Goal: Information Seeking & Learning: Learn about a topic

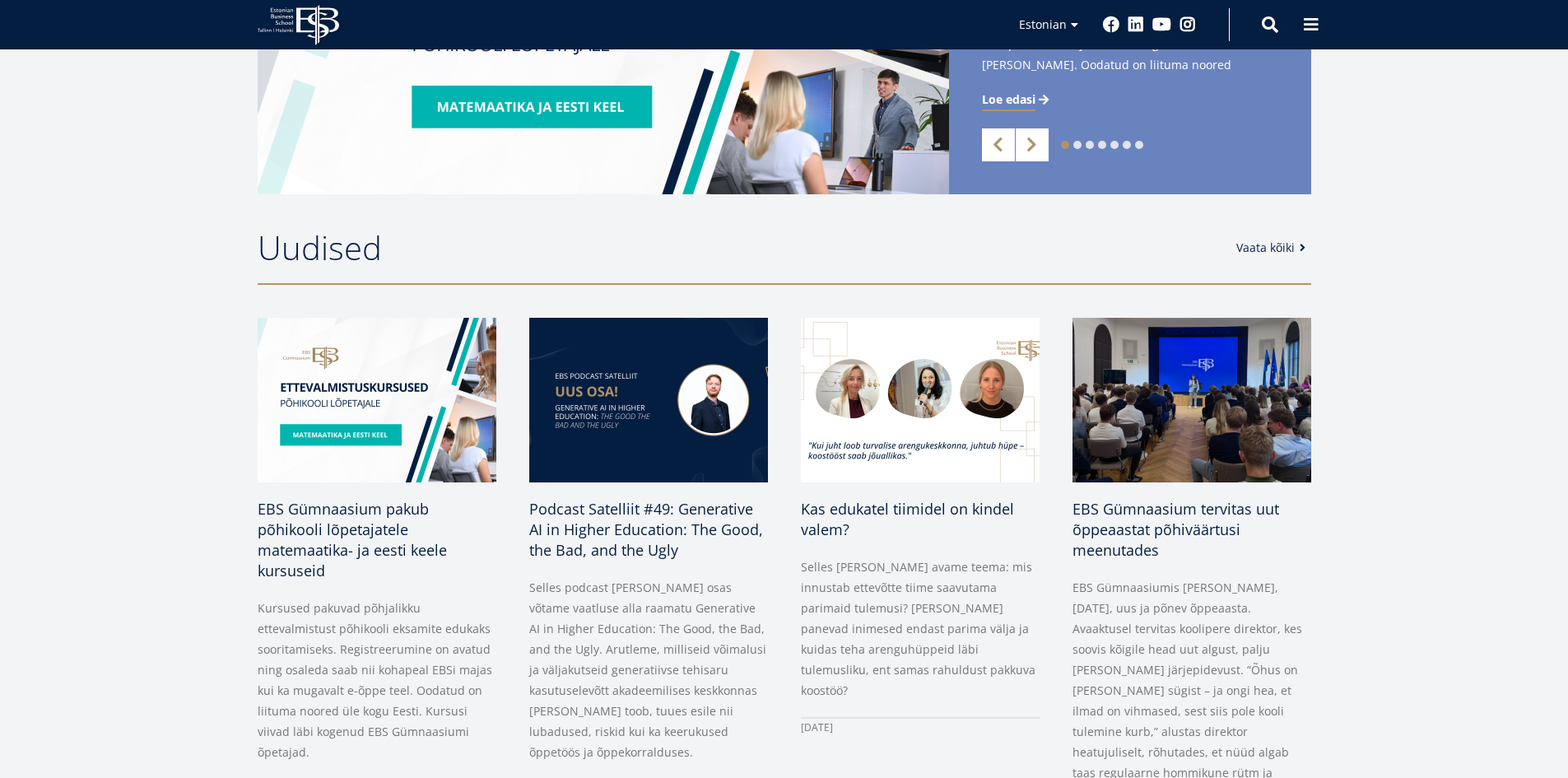
scroll to position [576, 0]
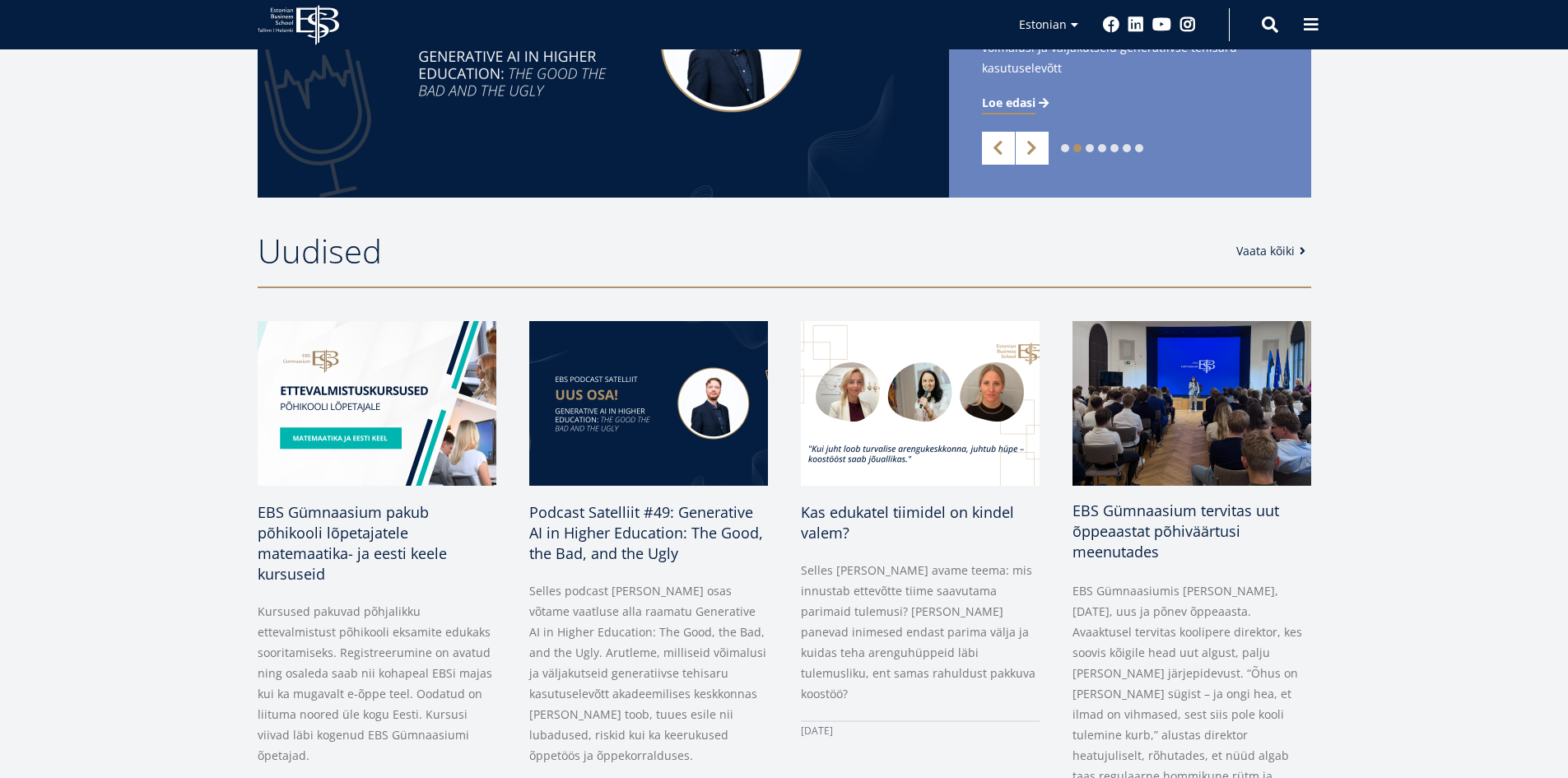
click at [1148, 446] on img at bounding box center [1191, 403] width 251 height 173
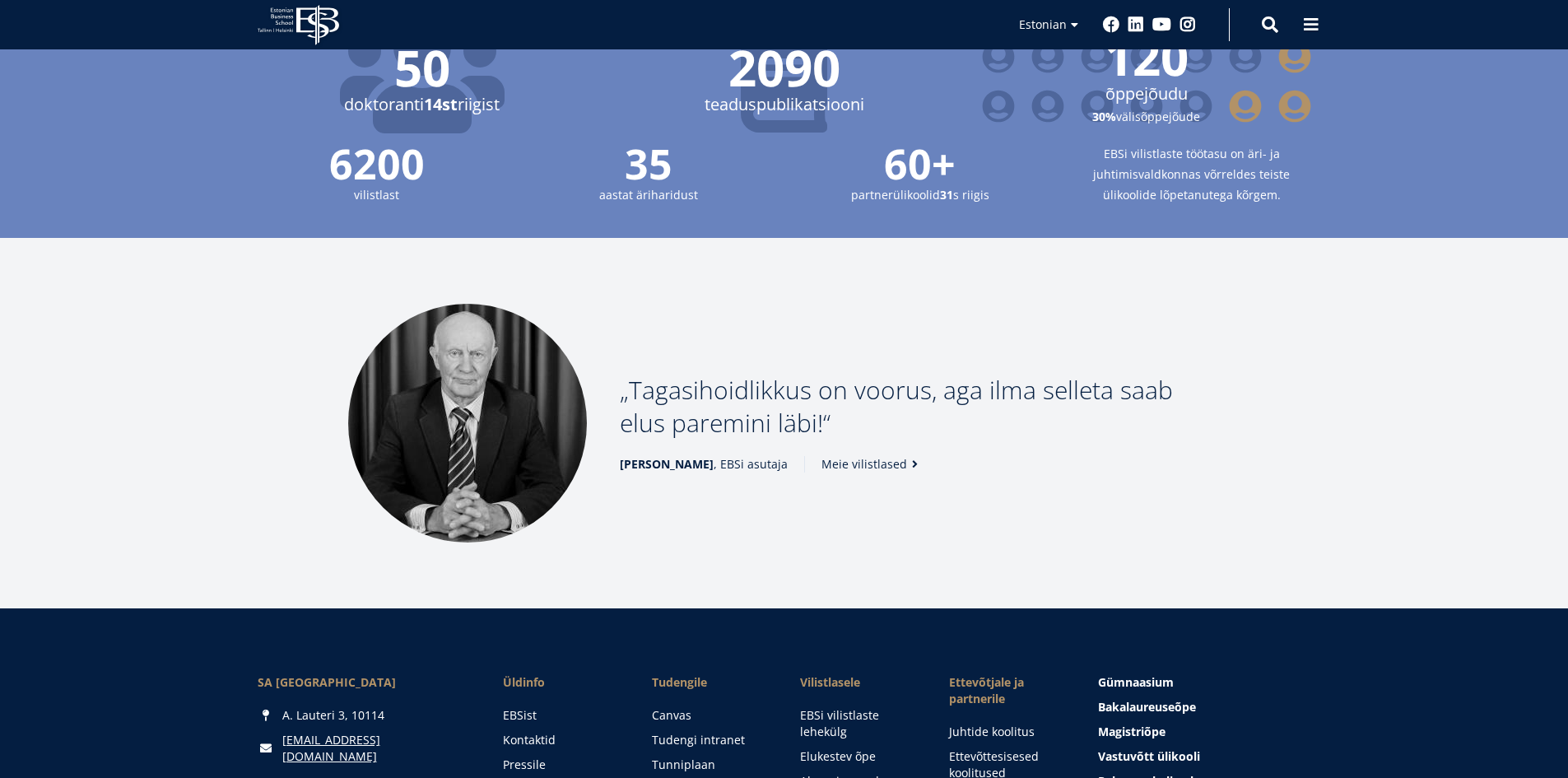
scroll to position [1862, 0]
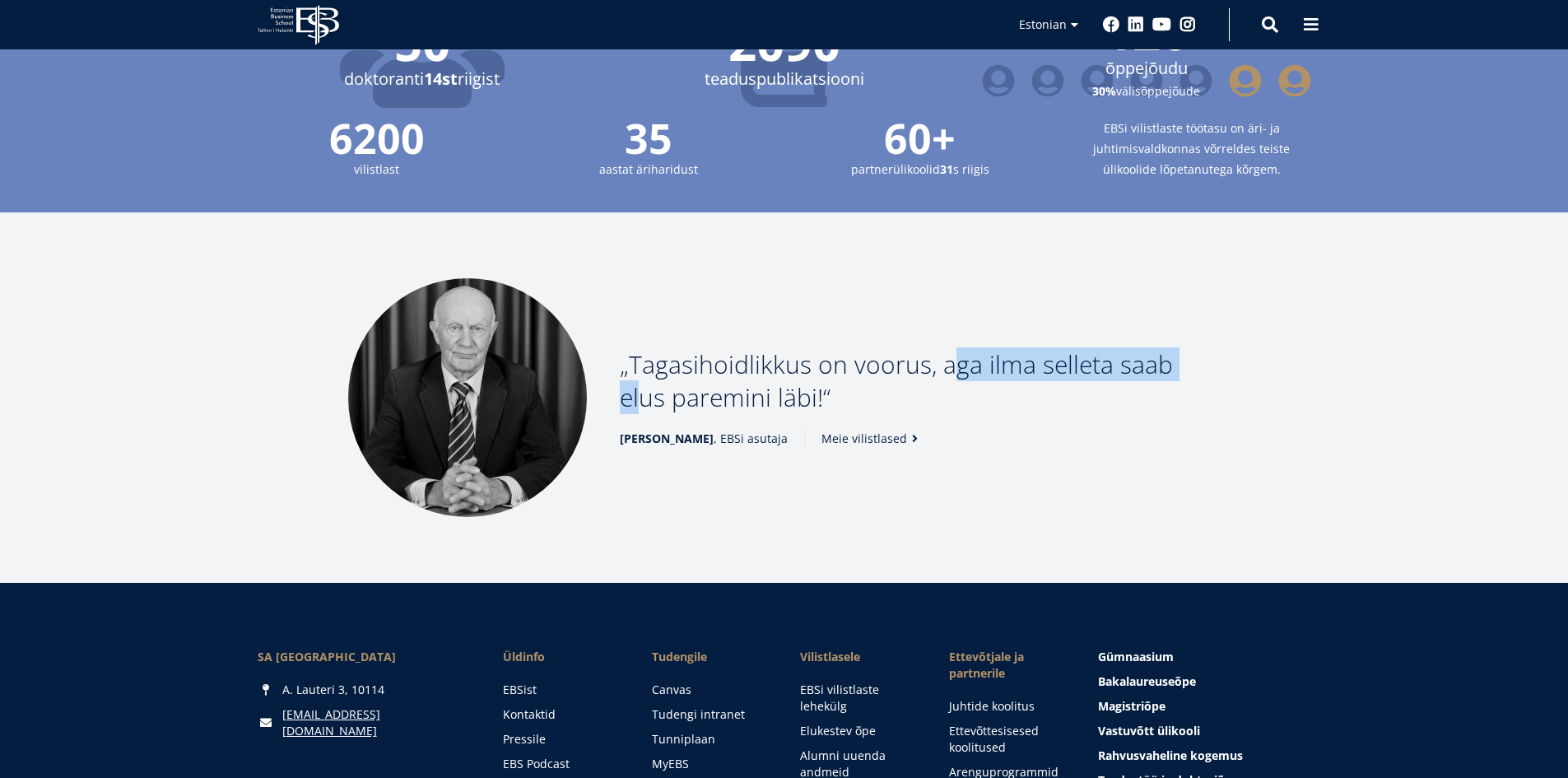
drag, startPoint x: 949, startPoint y: 347, endPoint x: 1195, endPoint y: 345, distance: 246.0
click at [1191, 348] on p "Tagasihoidlikkus on voorus, aga ilma selleta saab elus paremini läbi!" at bounding box center [920, 381] width 601 height 65
click at [1195, 348] on p "Tagasihoidlikkus on voorus, aga ilma selleta saab elus paremini läbi!" at bounding box center [920, 381] width 601 height 65
click at [878, 431] on link "Meie vilistlased" at bounding box center [873, 439] width 102 height 17
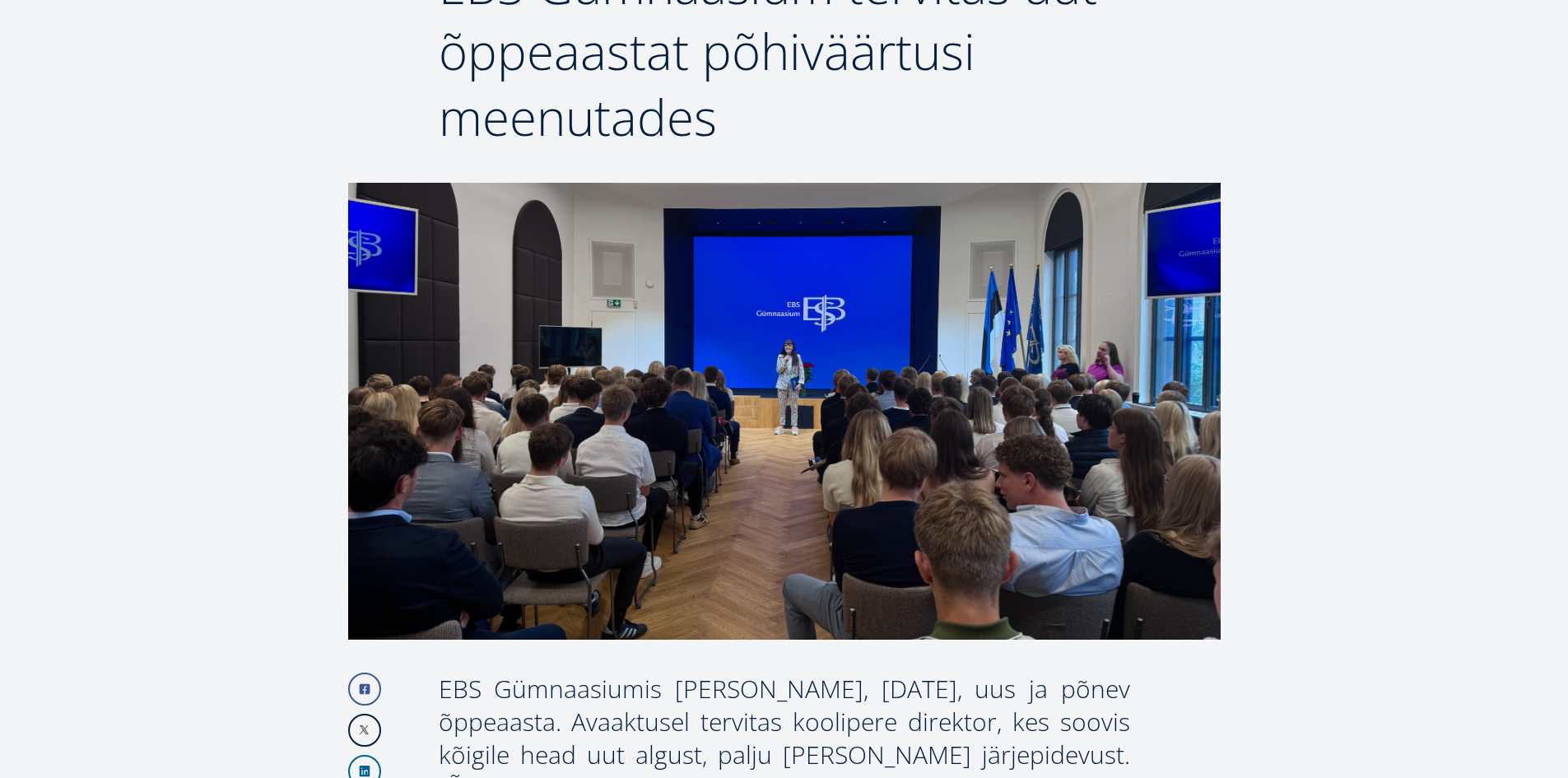
scroll to position [164, 0]
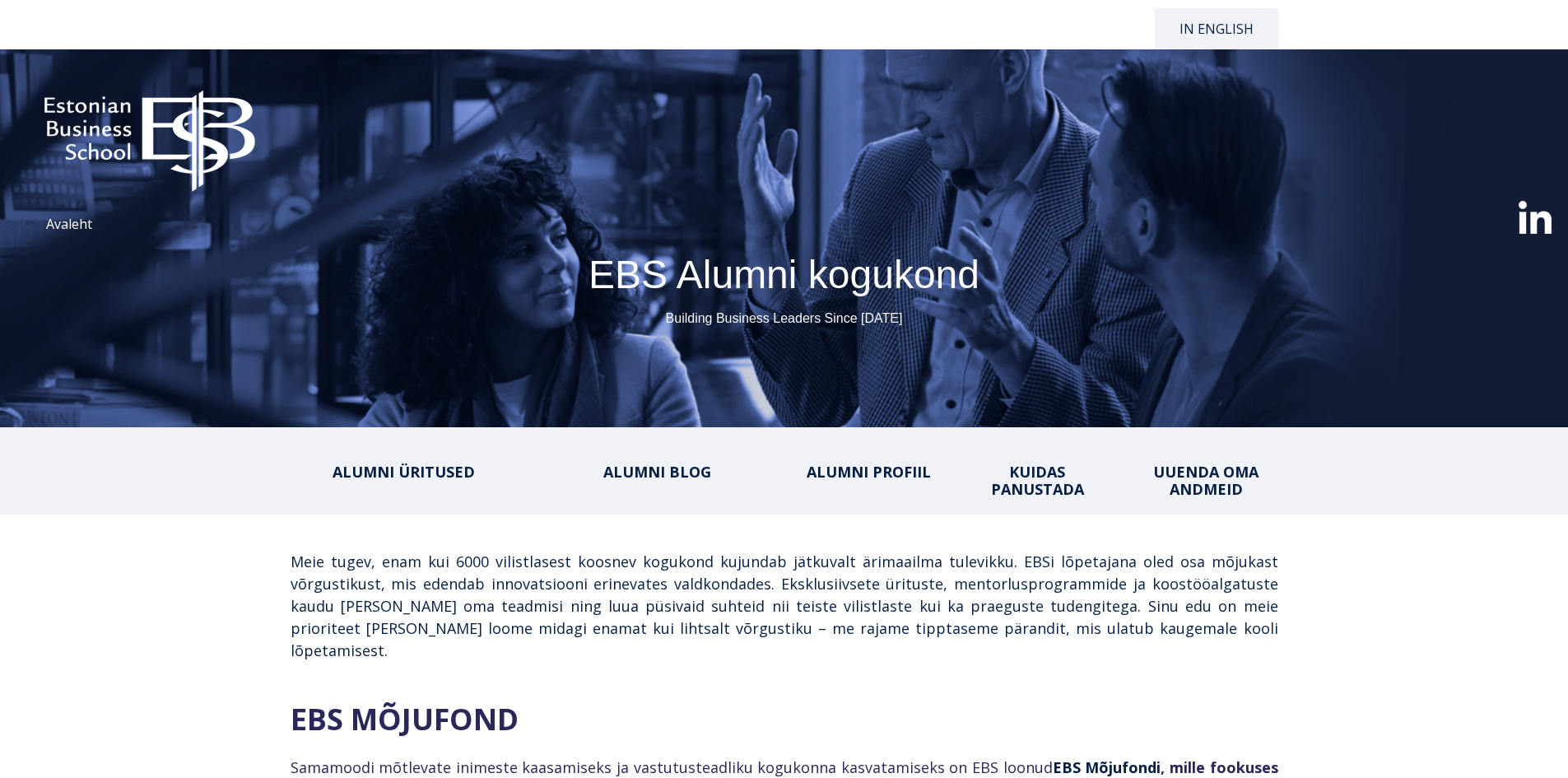
select select "**"
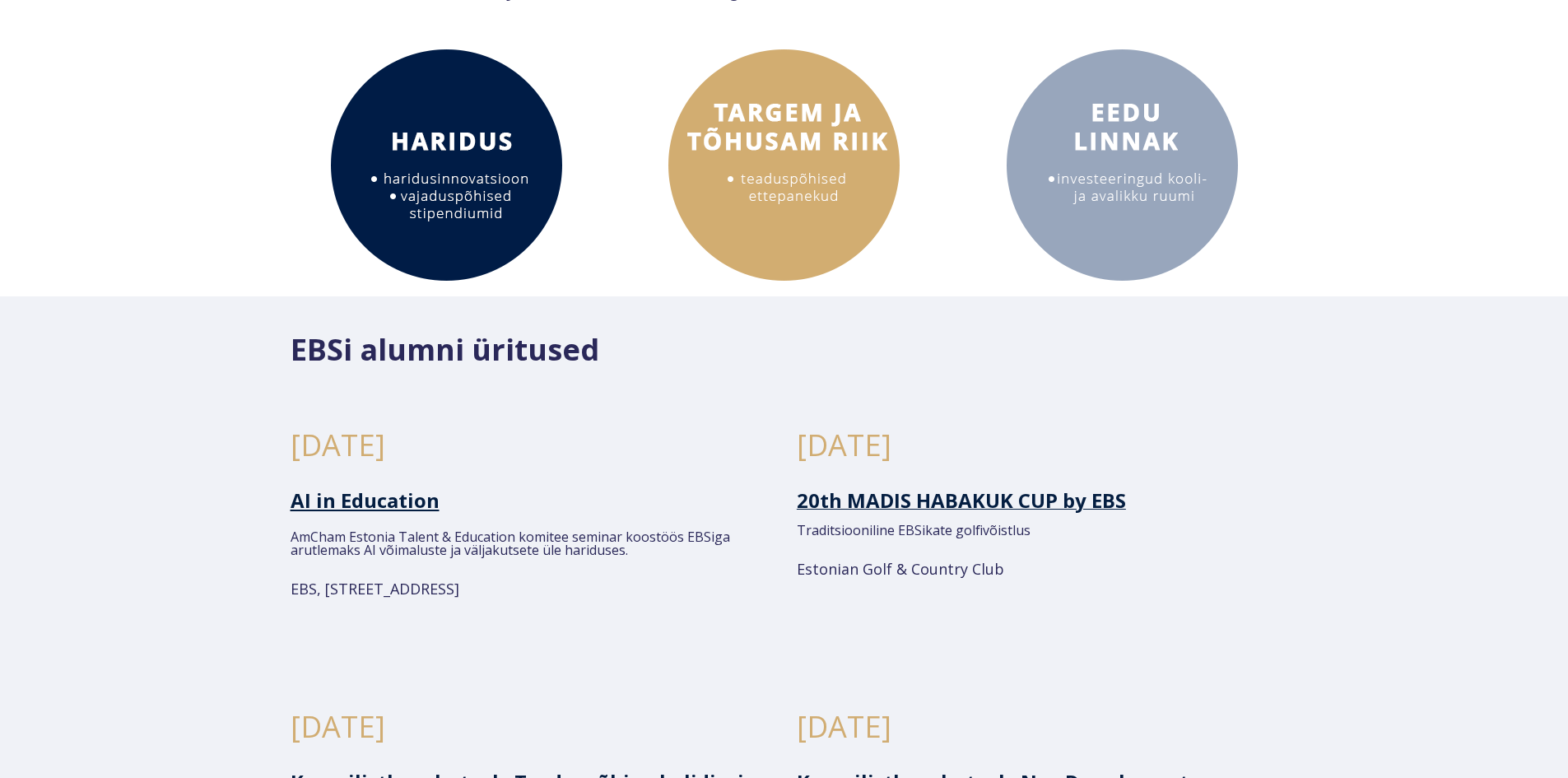
scroll to position [807, 0]
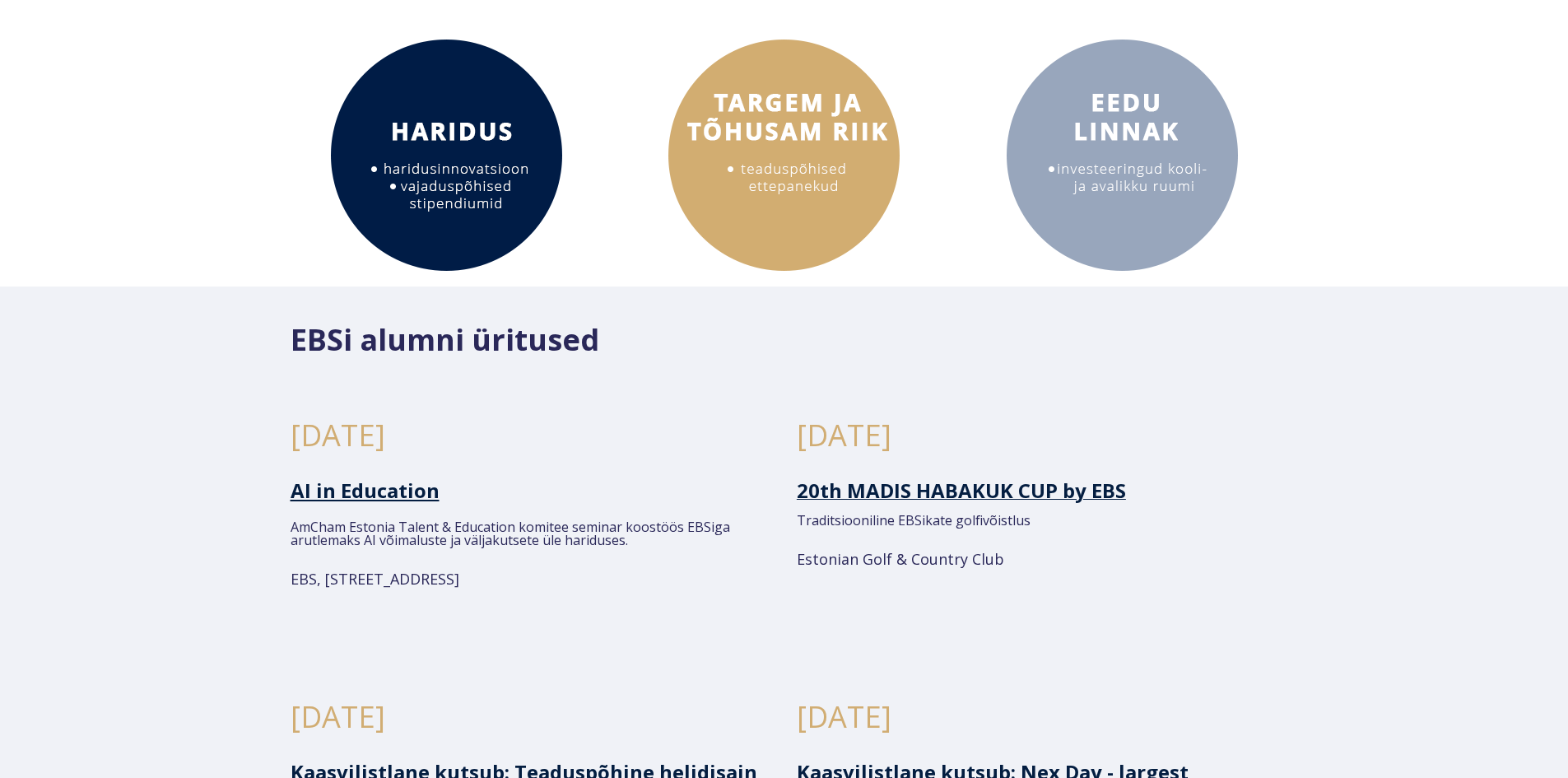
click at [1274, 334] on h2 "EBSi alumni üritused" at bounding box center [784, 339] width 987 height 34
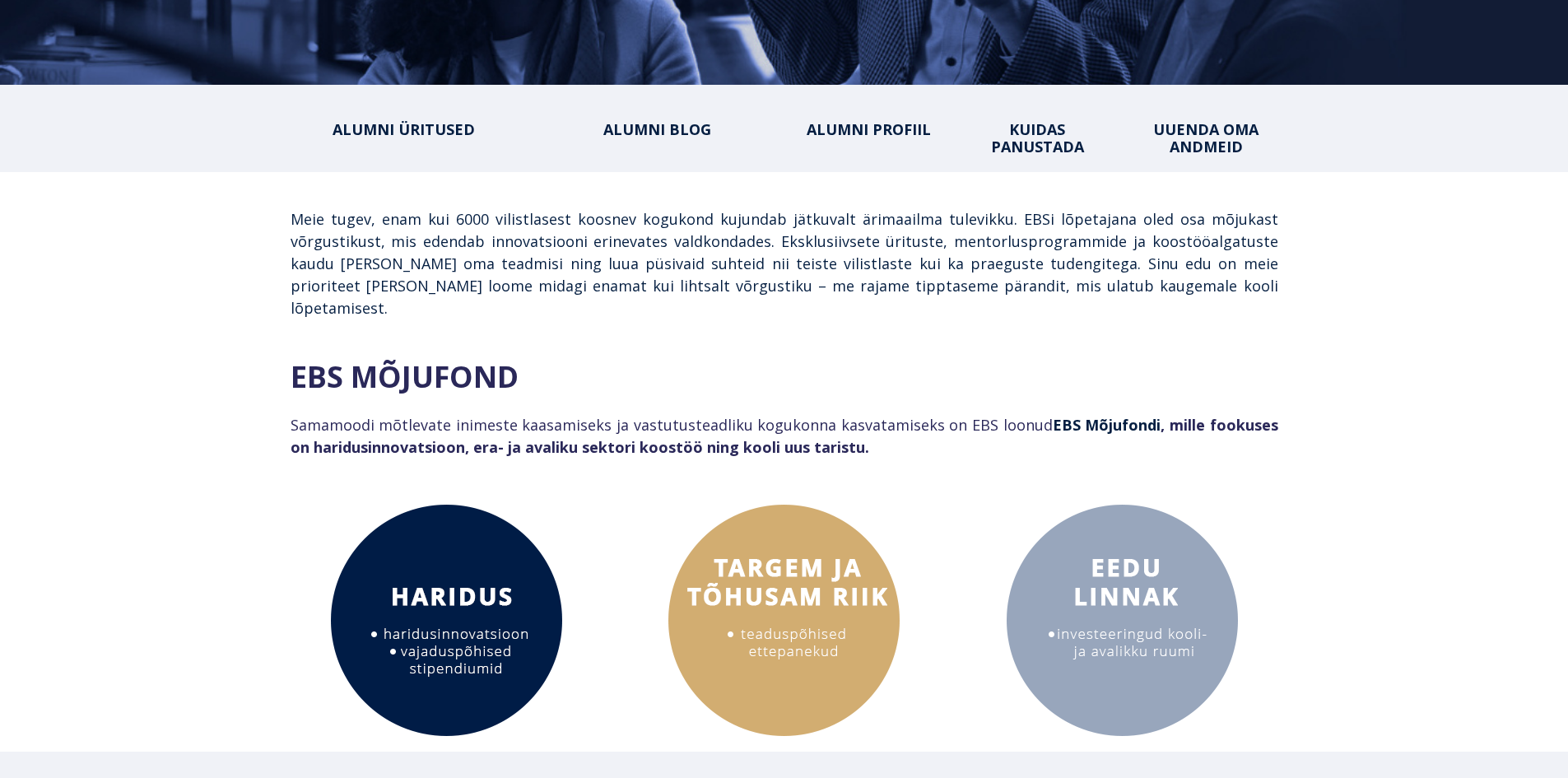
scroll to position [0, 0]
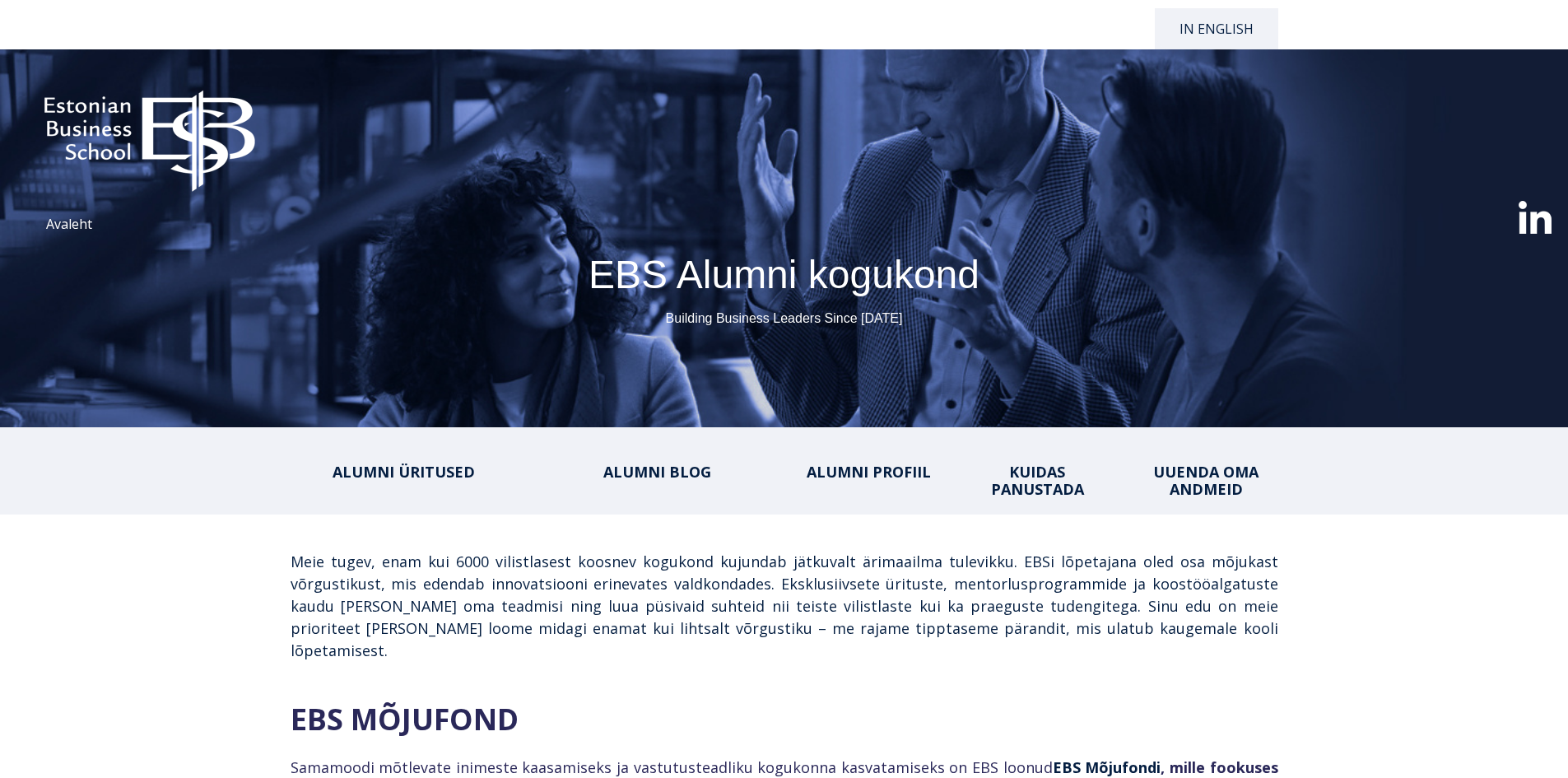
click at [128, 132] on img at bounding box center [149, 133] width 266 height 135
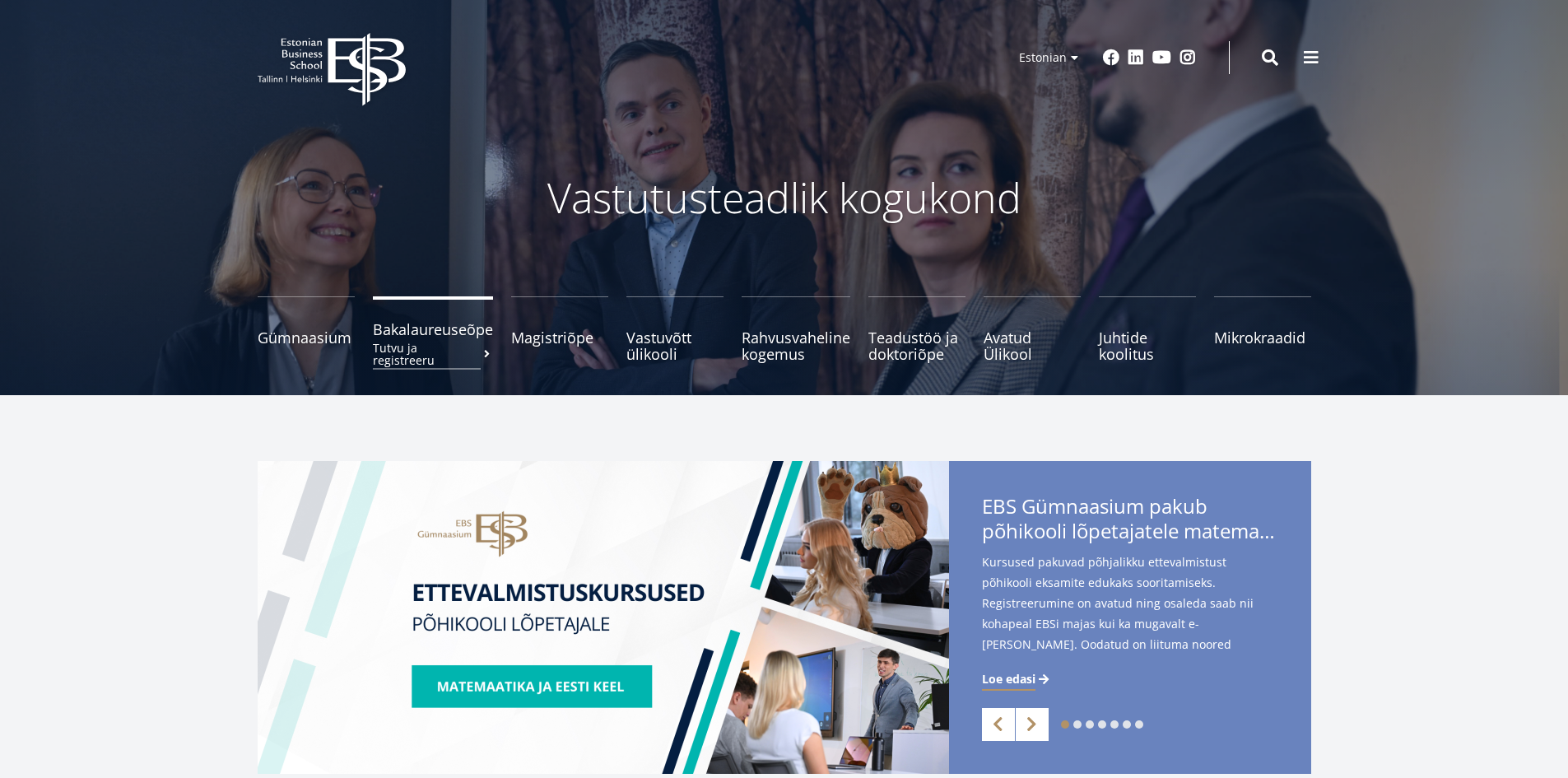
click at [438, 334] on span "Bakalaureuseõpe Tutvu ja registreeru" at bounding box center [433, 329] width 120 height 17
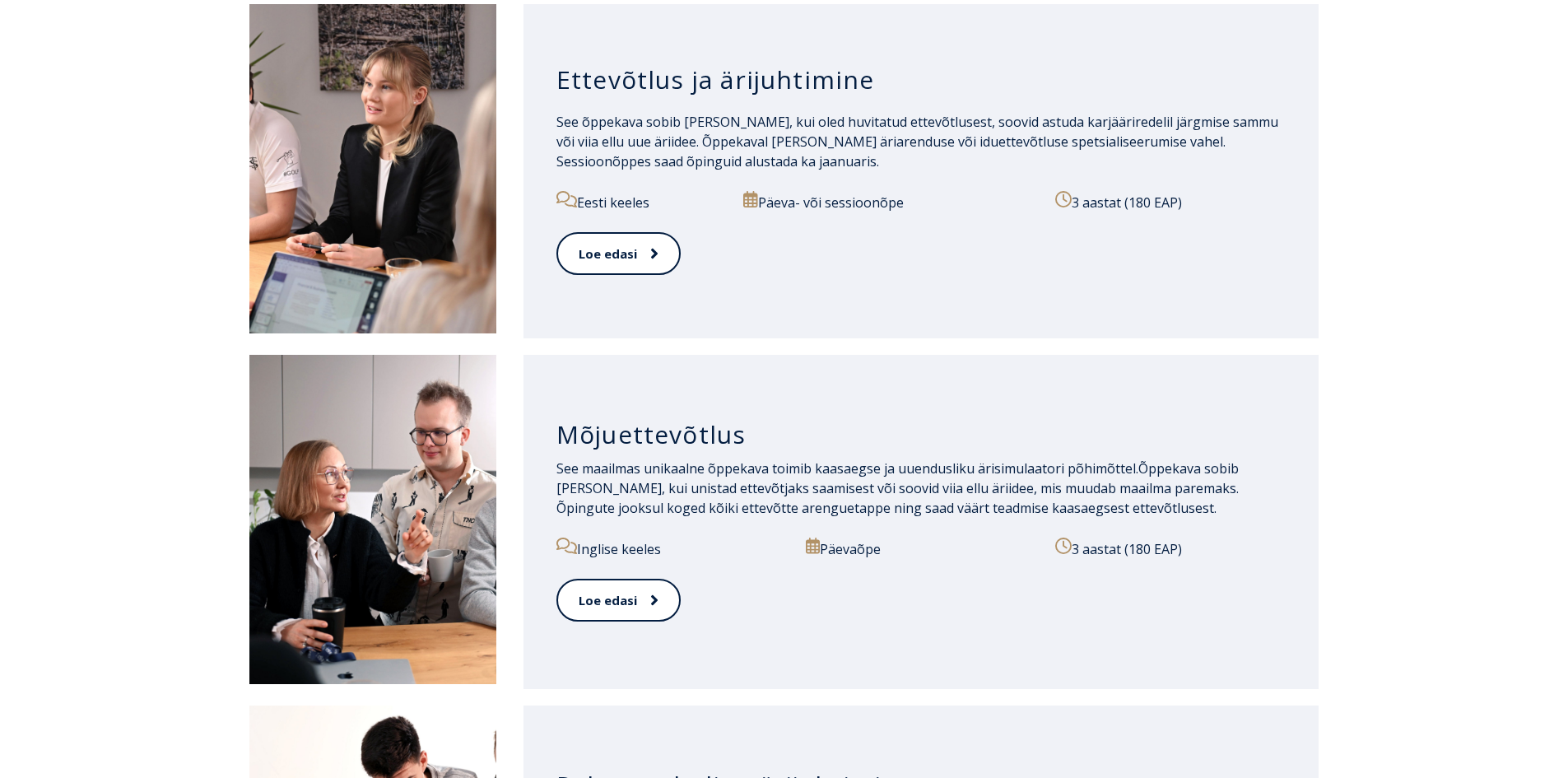
scroll to position [815, 0]
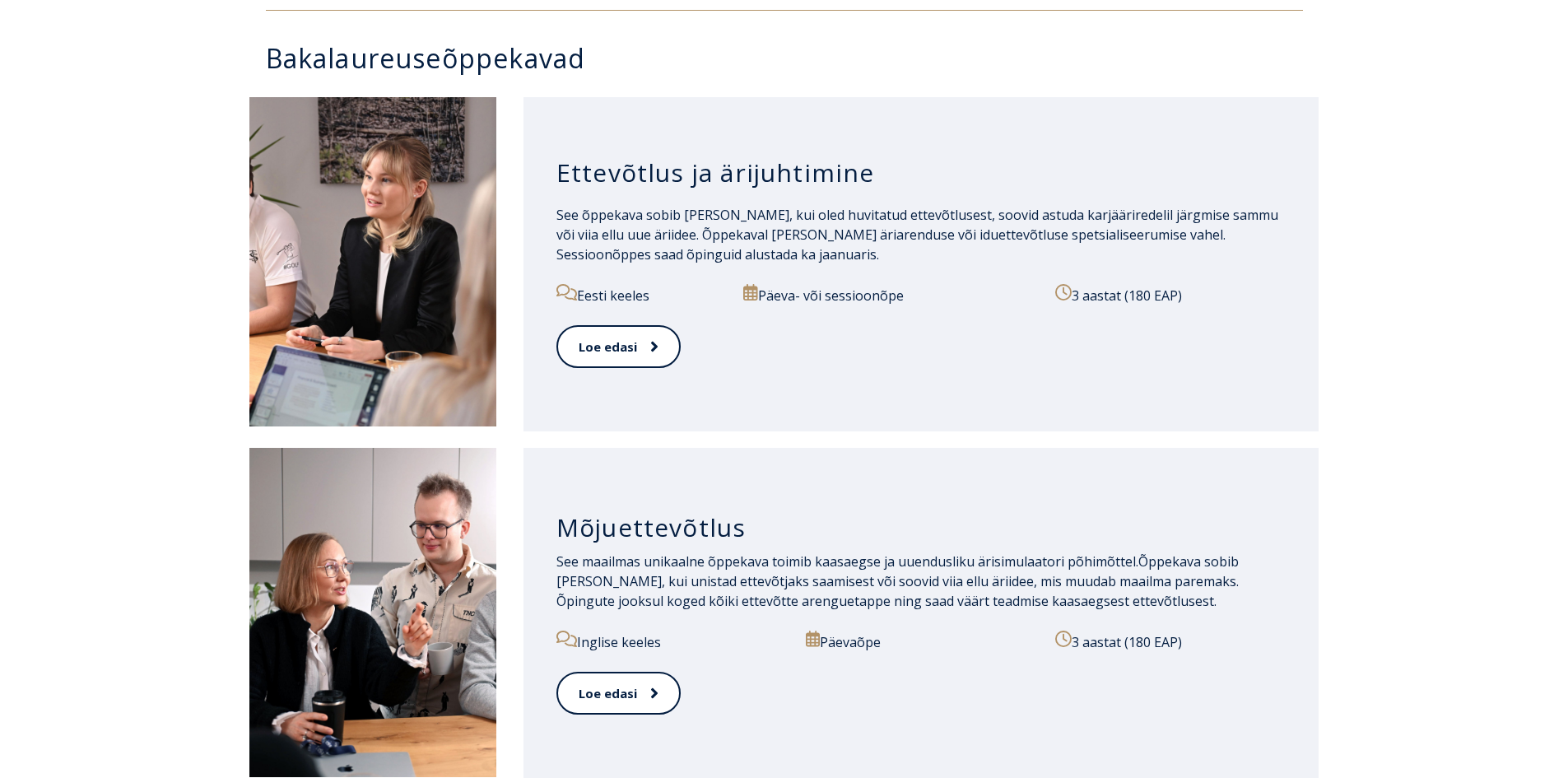
click at [662, 341] on link "Loe edasi" at bounding box center [617, 347] width 123 height 45
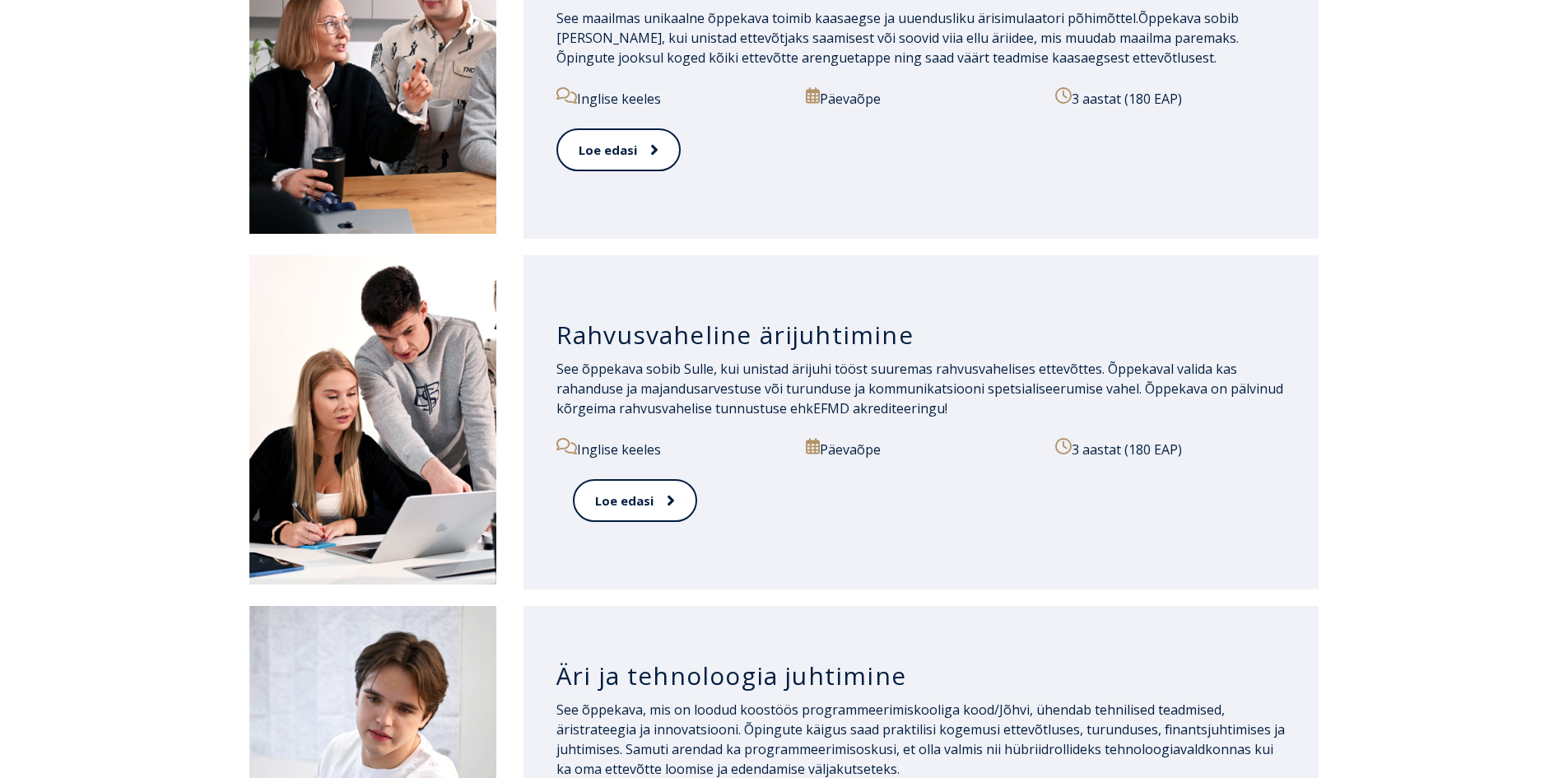
scroll to position [1362, 0]
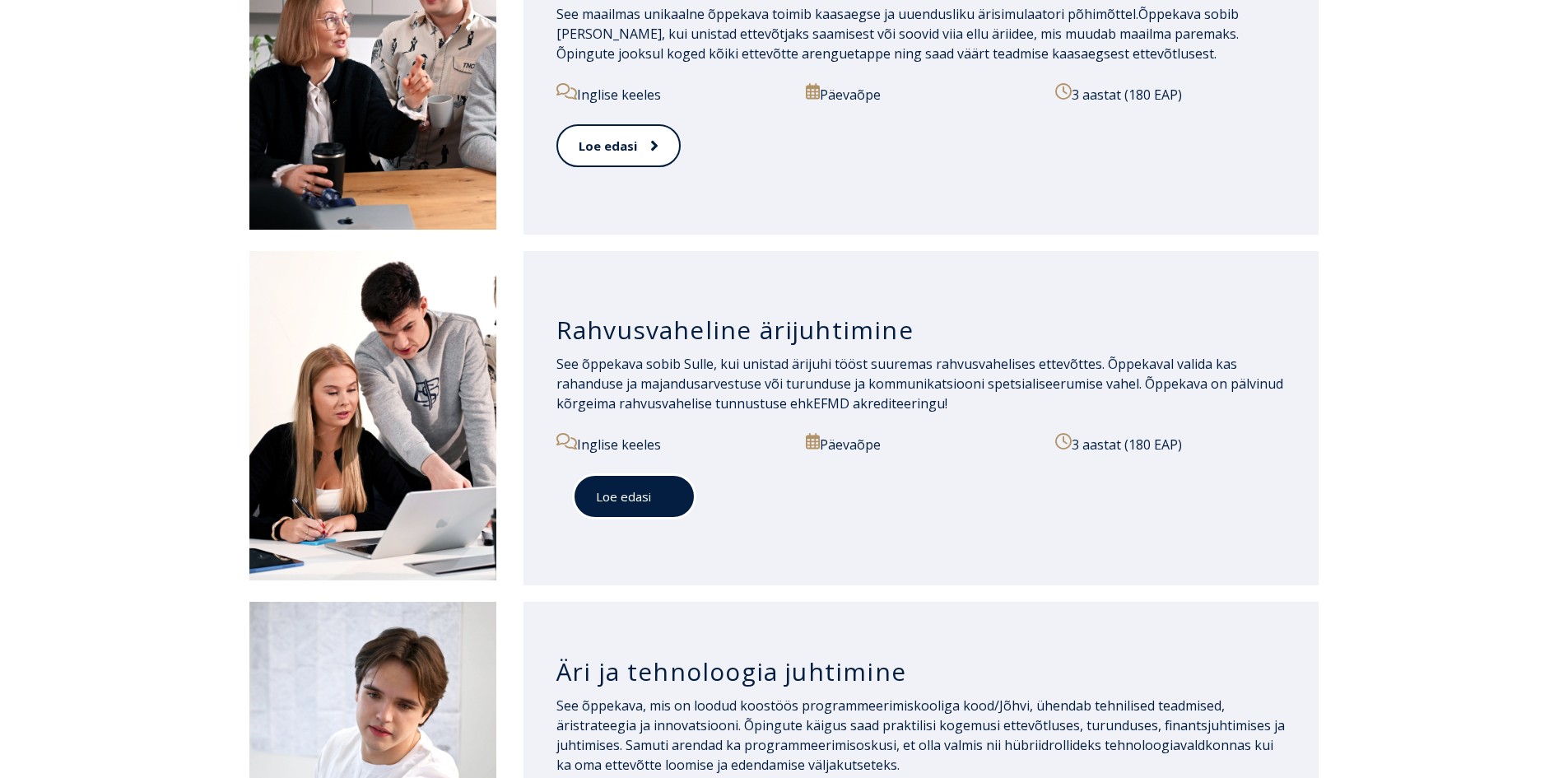
click at [628, 505] on link "Loe edasi" at bounding box center [634, 496] width 123 height 45
